Goal: Transaction & Acquisition: Purchase product/service

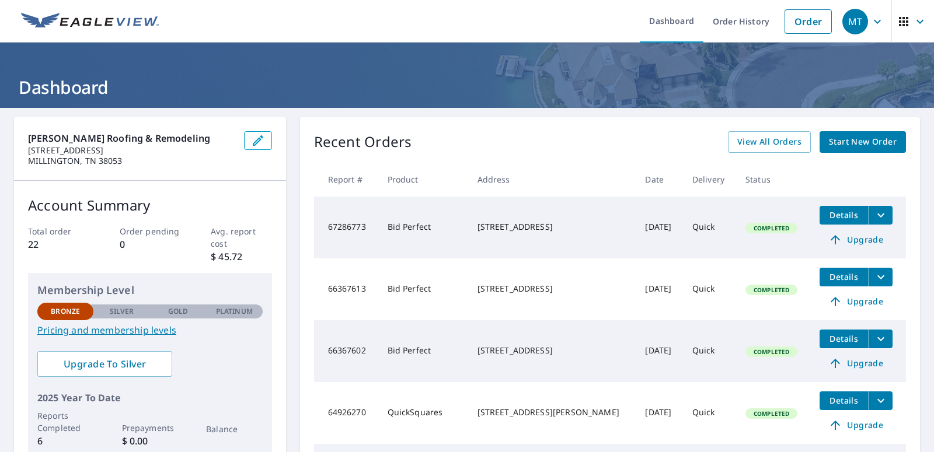
click at [855, 149] on link "Start New Order" at bounding box center [863, 142] width 86 height 22
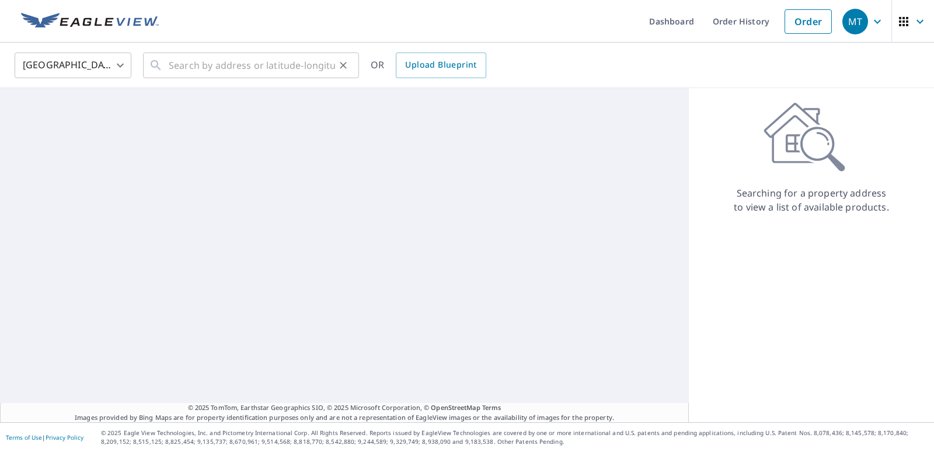
click at [257, 65] on input "text" at bounding box center [252, 65] width 166 height 33
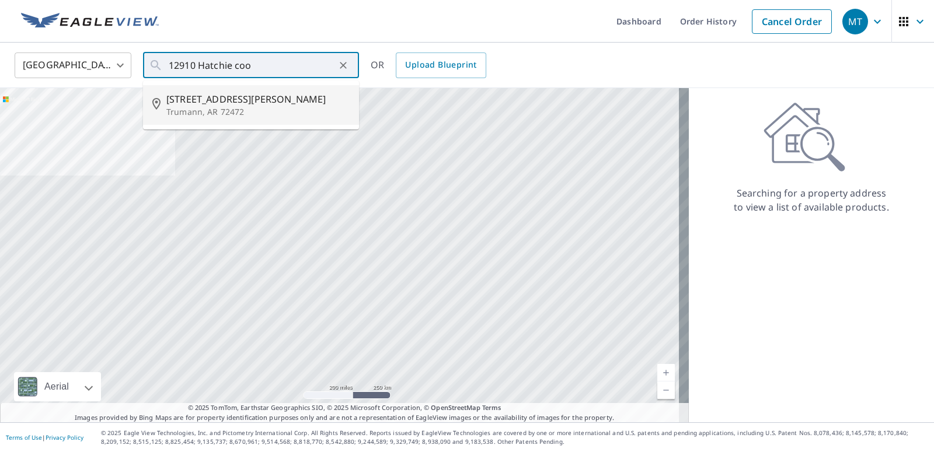
drag, startPoint x: 221, startPoint y: 105, endPoint x: 206, endPoint y: 159, distance: 56.4
click at [218, 106] on span "[STREET_ADDRESS][PERSON_NAME]" at bounding box center [257, 99] width 183 height 14
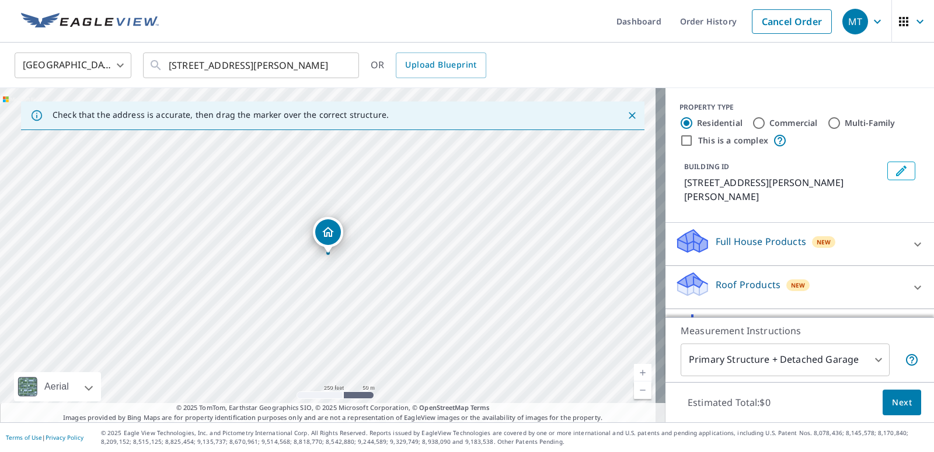
click at [328, 234] on icon "Dropped pin, building 1, Residential property, 23608 Hatchie Coon Rd Trumann, A…" at bounding box center [328, 232] width 14 height 14
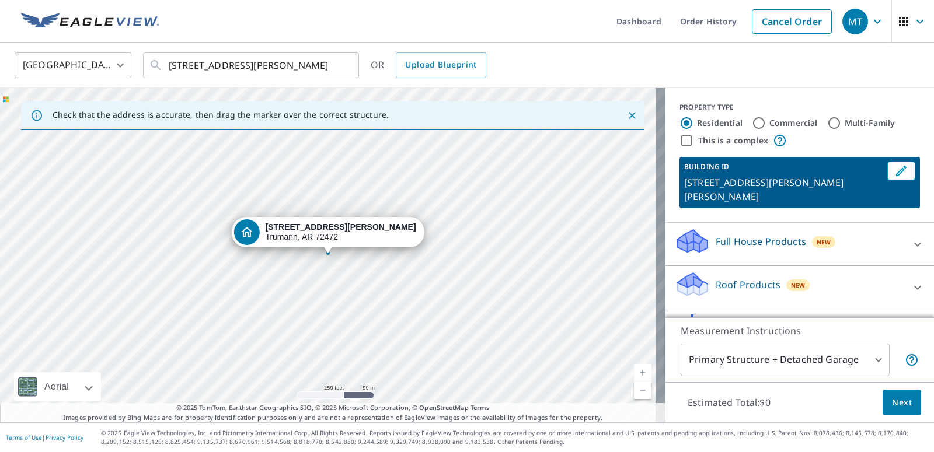
click at [305, 232] on strong "[STREET_ADDRESS][PERSON_NAME]" at bounding box center [340, 226] width 151 height 9
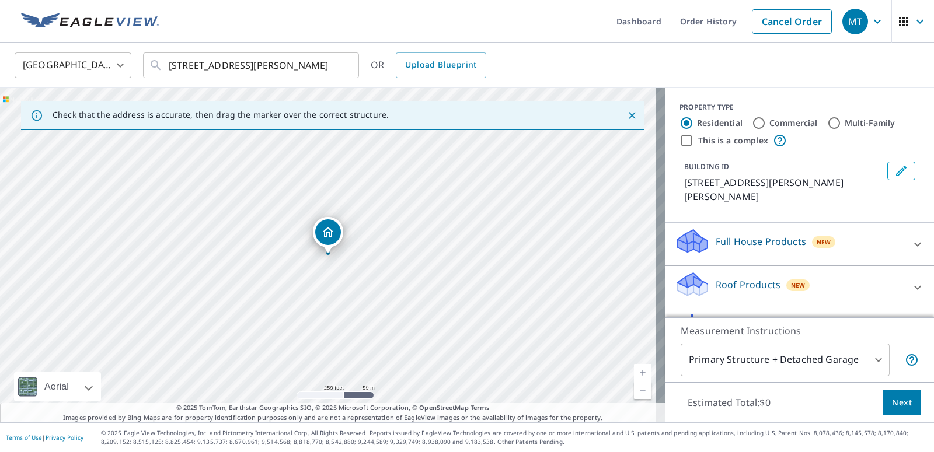
click at [276, 227] on div "[STREET_ADDRESS][PERSON_NAME]" at bounding box center [333, 255] width 666 height 335
click at [319, 243] on div "[STREET_ADDRESS][PERSON_NAME]" at bounding box center [328, 232] width 30 height 30
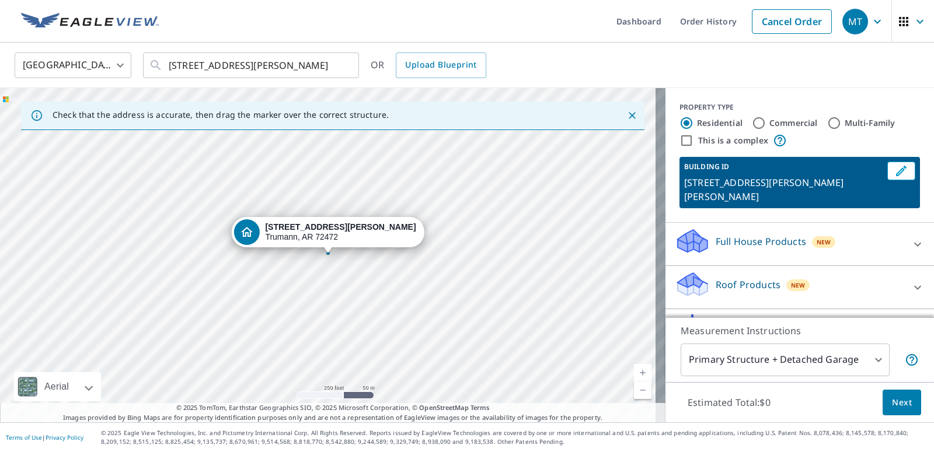
click at [319, 247] on div "[STREET_ADDRESS][PERSON_NAME]" at bounding box center [327, 232] width 193 height 30
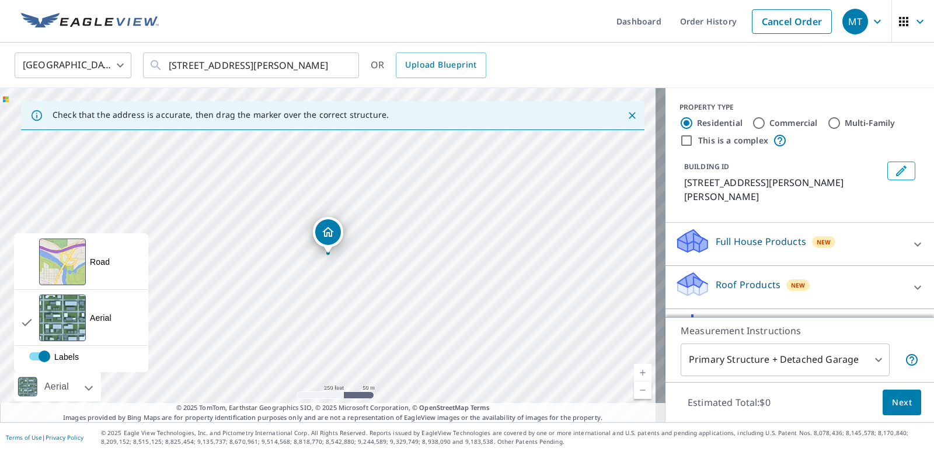
click at [62, 392] on div "Aerial" at bounding box center [57, 386] width 32 height 29
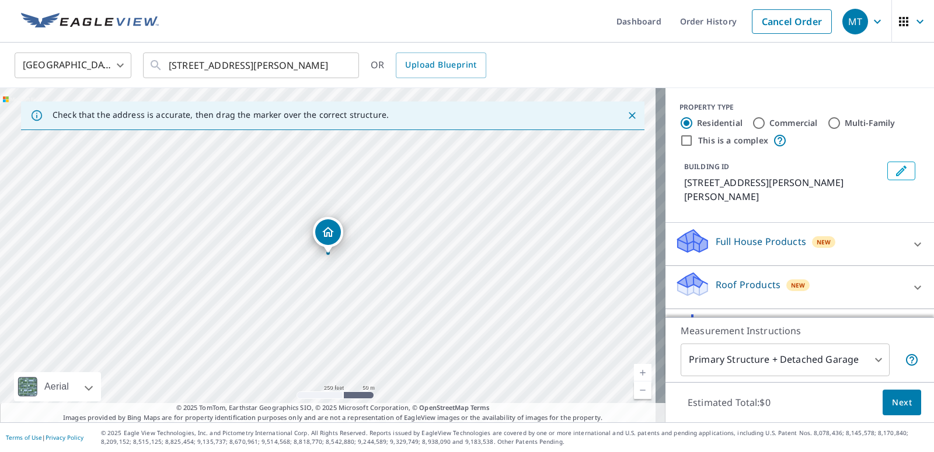
click at [62, 391] on div "Aerial" at bounding box center [57, 386] width 32 height 29
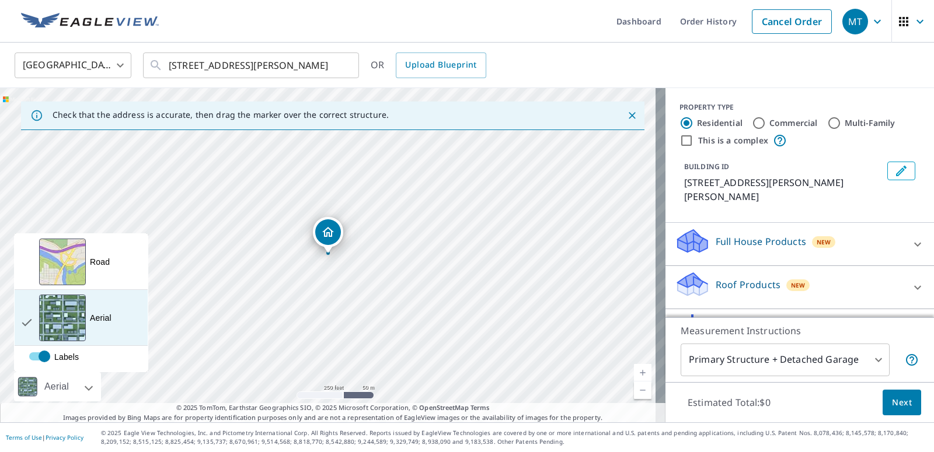
click at [101, 314] on div "Aerial" at bounding box center [101, 318] width 22 height 12
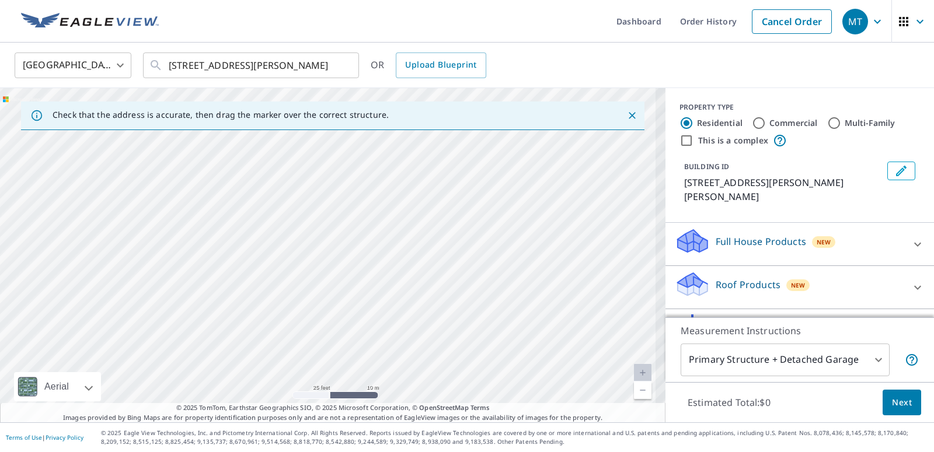
drag, startPoint x: 455, startPoint y: 375, endPoint x: 608, endPoint y: 402, distance: 155.3
click at [608, 402] on div "[STREET_ADDRESS][PERSON_NAME]" at bounding box center [333, 255] width 666 height 335
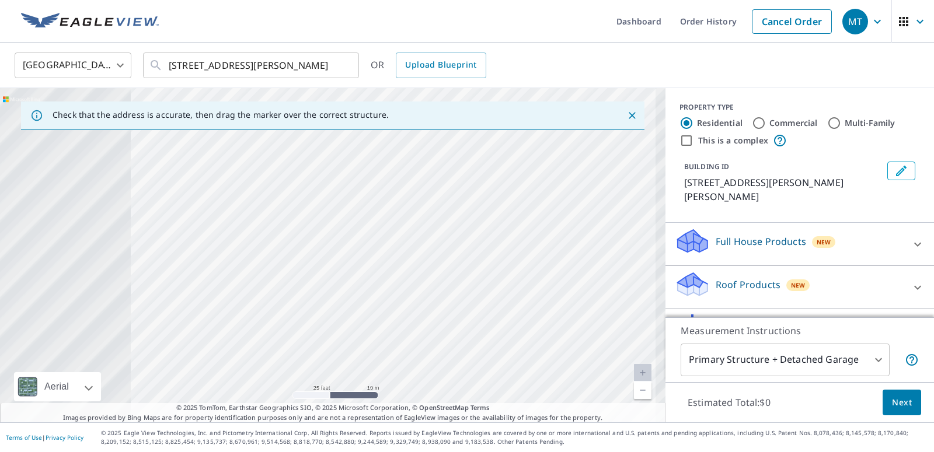
drag, startPoint x: 317, startPoint y: 228, endPoint x: 268, endPoint y: 175, distance: 72.7
click at [500, 310] on div "[STREET_ADDRESS][PERSON_NAME]" at bounding box center [333, 255] width 666 height 335
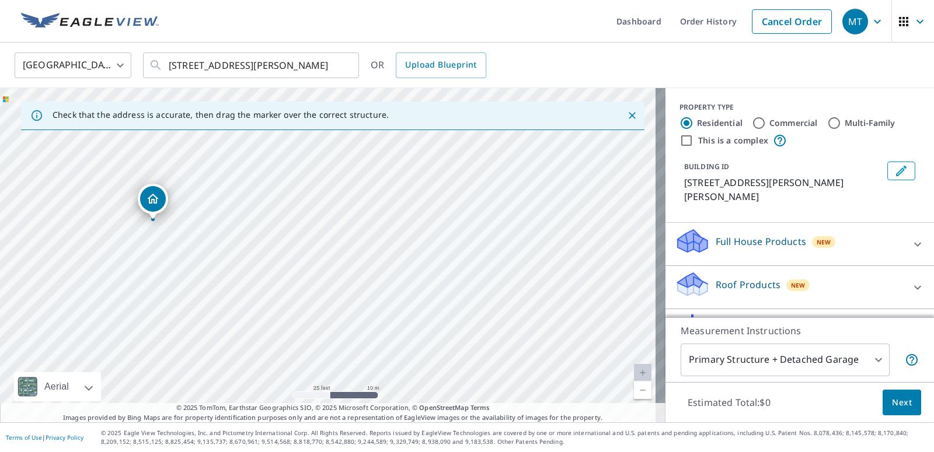
drag, startPoint x: 268, startPoint y: 175, endPoint x: 328, endPoint y: 284, distance: 125.2
click at [339, 297] on div "[STREET_ADDRESS][PERSON_NAME]" at bounding box center [333, 255] width 666 height 335
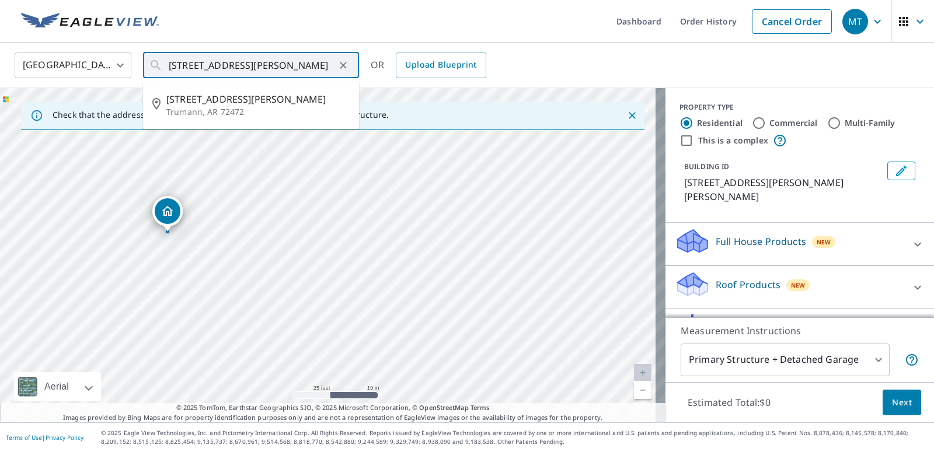
click at [196, 65] on input "[STREET_ADDRESS][PERSON_NAME]" at bounding box center [252, 65] width 166 height 33
click at [314, 64] on input "[STREET_ADDRESS][PERSON_NAME]" at bounding box center [252, 65] width 166 height 33
type input "[STREET_ADDRESS][PERSON_NAME]"
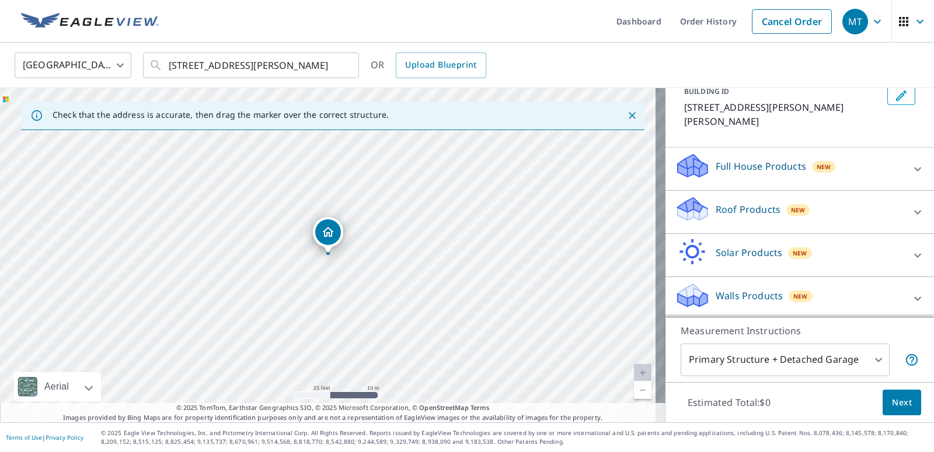
scroll to position [78, 0]
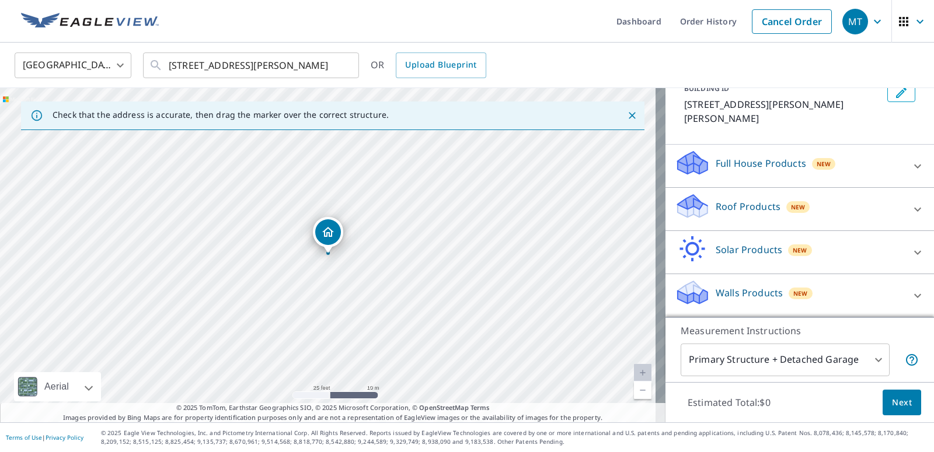
click at [914, 168] on icon at bounding box center [917, 166] width 7 height 4
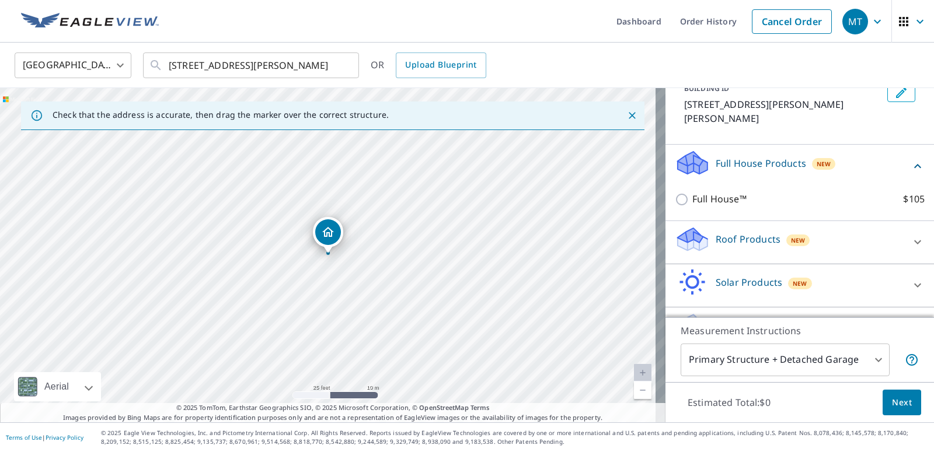
scroll to position [112, 0]
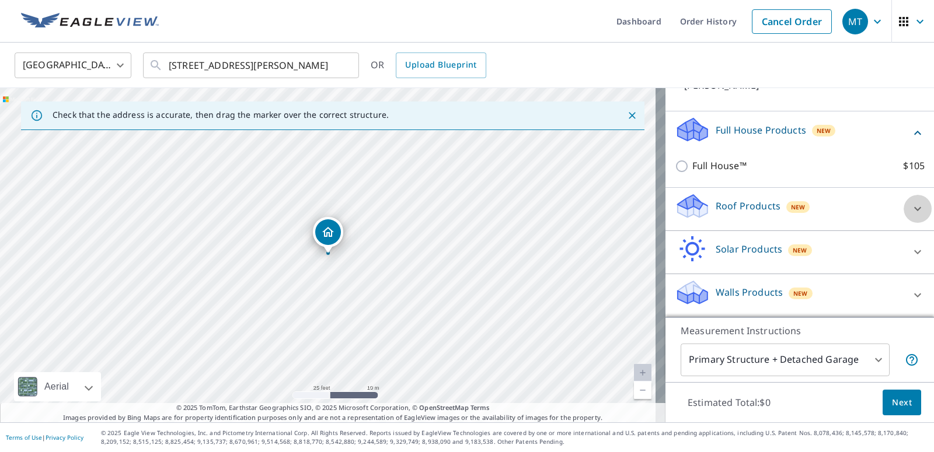
click at [914, 210] on icon at bounding box center [917, 209] width 7 height 4
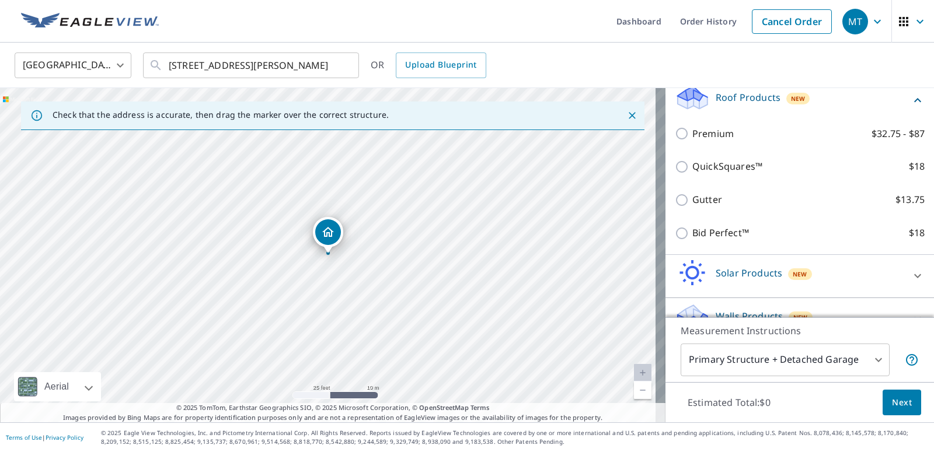
scroll to position [245, 0]
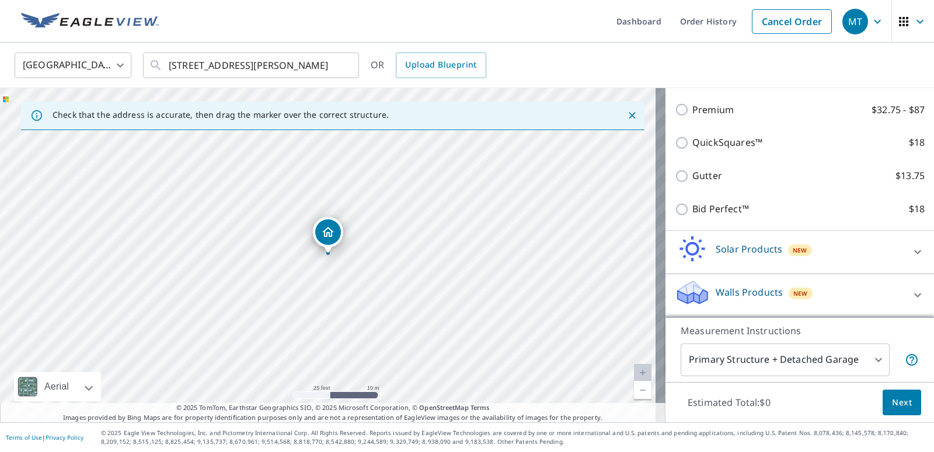
click at [914, 297] on icon at bounding box center [917, 296] width 7 height 4
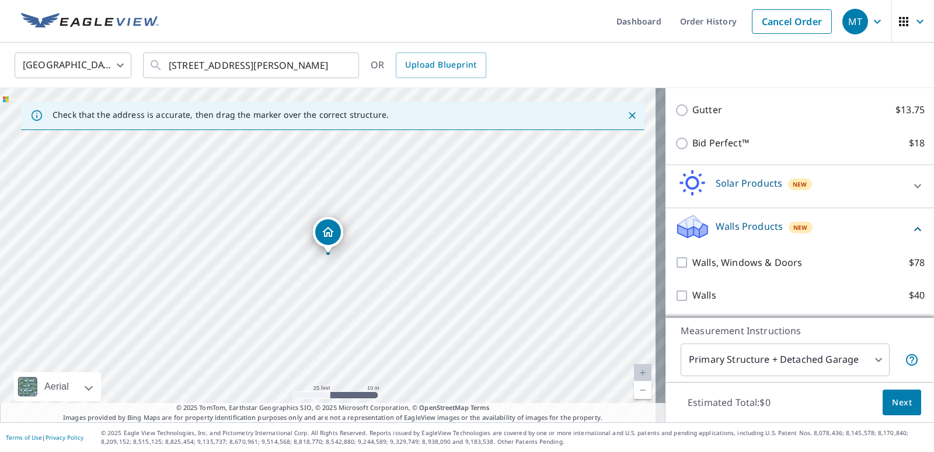
scroll to position [158, 0]
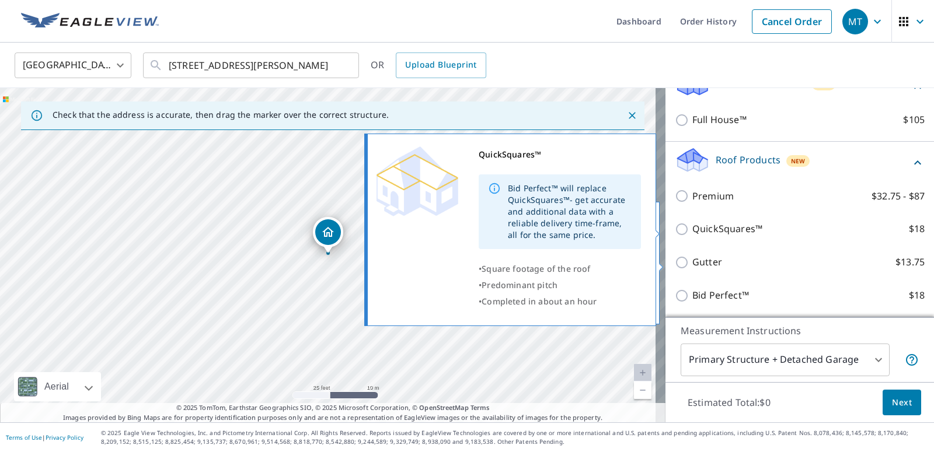
click at [675, 196] on input "Premium $32.75 - $87" at bounding box center [684, 196] width 18 height 14
checkbox input "true"
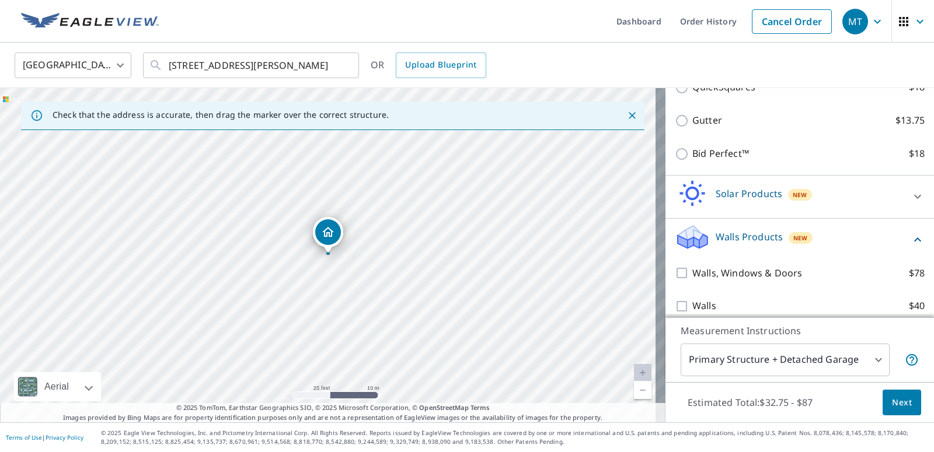
scroll to position [350, 0]
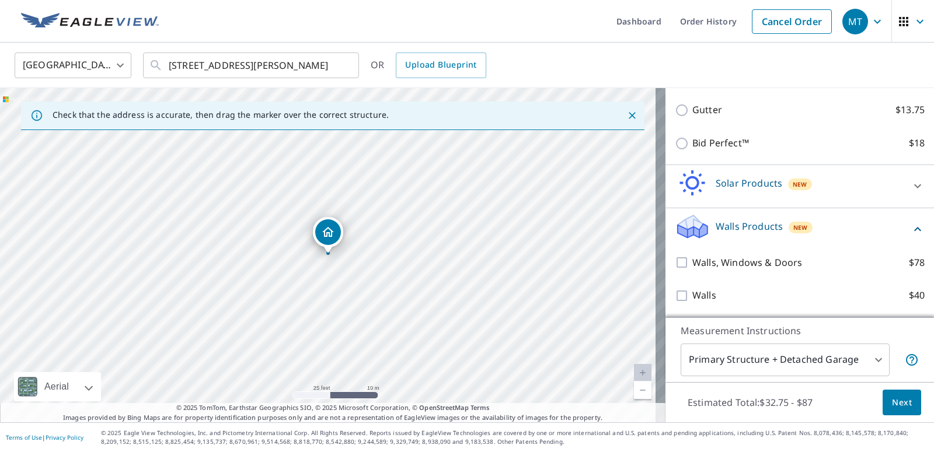
click at [906, 403] on button "Next" at bounding box center [902, 403] width 39 height 26
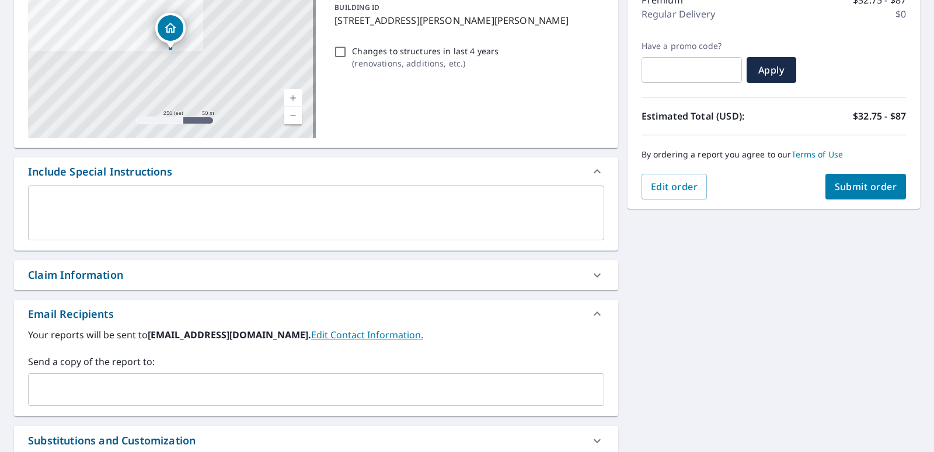
scroll to position [293, 0]
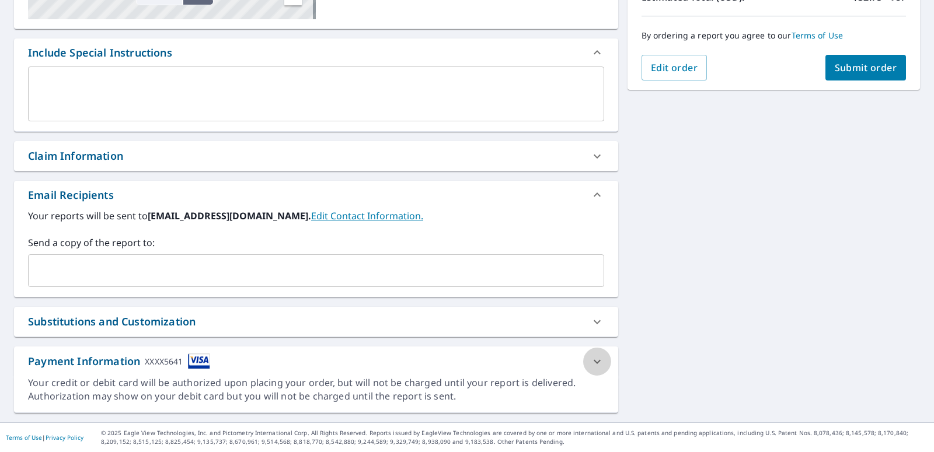
click at [590, 363] on icon at bounding box center [597, 362] width 14 height 14
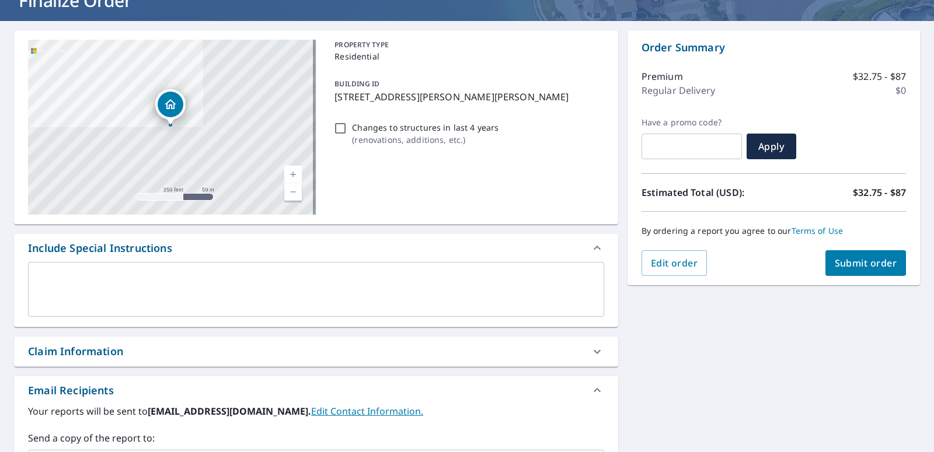
scroll to position [0, 0]
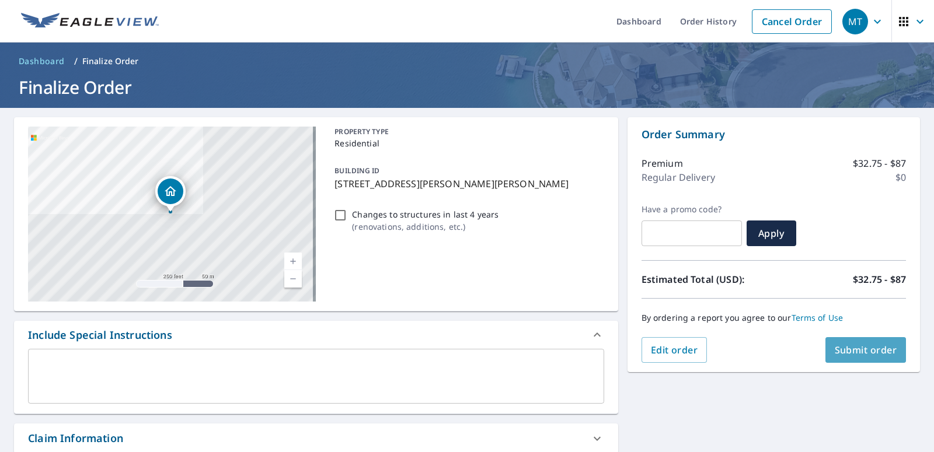
click at [862, 358] on button "Submit order" at bounding box center [866, 350] width 81 height 26
